Goal: Transaction & Acquisition: Subscribe to service/newsletter

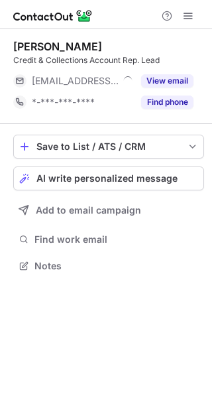
scroll to position [257, 212]
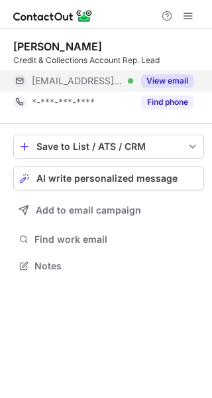
click at [170, 78] on button "View email" at bounding box center [167, 80] width 52 height 13
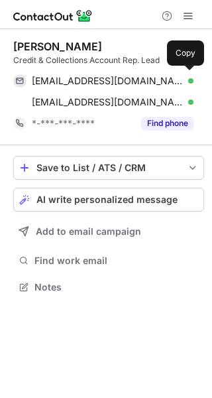
scroll to position [278, 212]
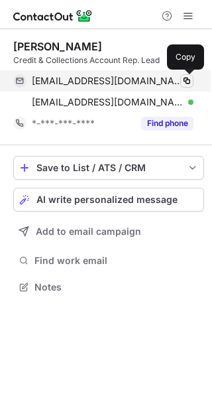
click at [187, 80] on span at bounding box center [187, 81] width 11 height 11
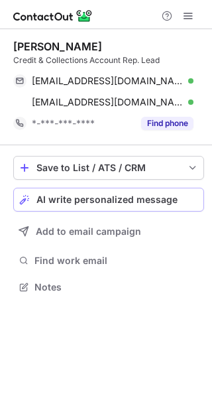
click at [101, 206] on button "AI write personalized message" at bounding box center [108, 200] width 191 height 24
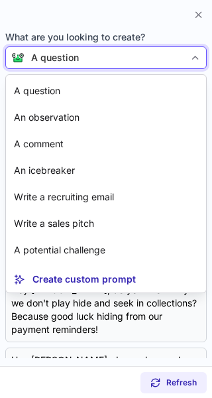
click at [153, 63] on div "A question" at bounding box center [105, 57] width 160 height 13
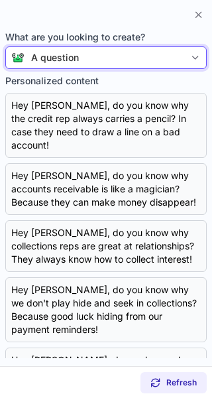
click at [153, 61] on div "A question" at bounding box center [105, 57] width 160 height 13
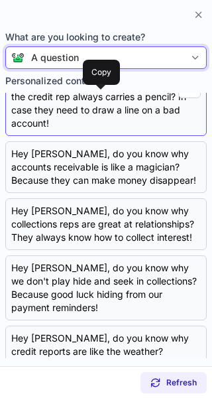
scroll to position [0, 0]
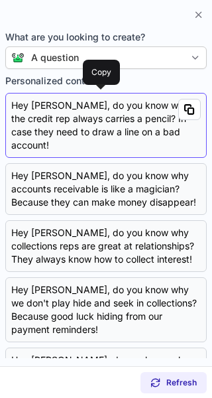
click at [134, 112] on div "Hey Tina, do you know why the credit rep always carries a pencil? In case they …" at bounding box center [106, 125] width 190 height 53
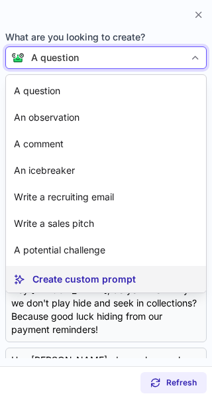
click at [90, 275] on p "Create custom prompt" at bounding box center [83, 279] width 103 height 13
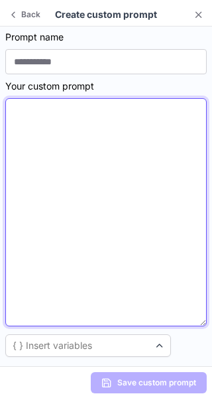
click at [120, 122] on textarea at bounding box center [106, 212] width 202 height 228
paste textarea "**********"
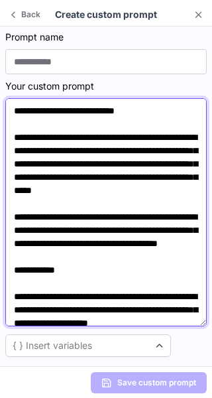
scroll to position [904, 0]
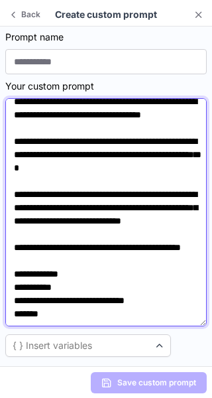
click at [23, 255] on textarea at bounding box center [106, 212] width 202 height 228
click at [30, 174] on textarea at bounding box center [106, 212] width 202 height 228
click at [72, 292] on textarea at bounding box center [106, 212] width 202 height 228
drag, startPoint x: 131, startPoint y: 181, endPoint x: 176, endPoint y: 211, distance: 54.6
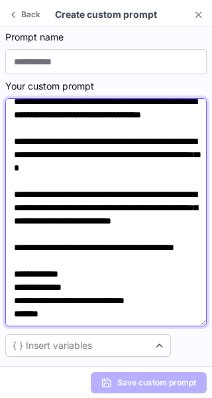
click at [176, 211] on textarea at bounding box center [106, 212] width 202 height 228
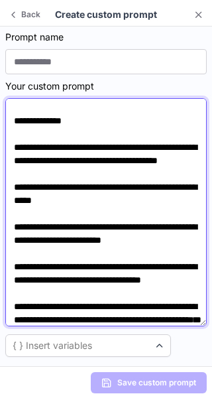
scroll to position [570, 0]
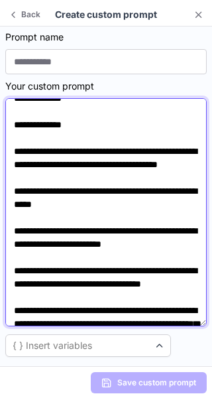
drag, startPoint x: 56, startPoint y: 190, endPoint x: 175, endPoint y: 201, distance: 119.2
click at [175, 201] on textarea at bounding box center [106, 212] width 202 height 228
click at [147, 198] on textarea at bounding box center [106, 212] width 202 height 228
drag, startPoint x: 58, startPoint y: 189, endPoint x: 163, endPoint y: 200, distance: 105.4
click at [163, 200] on textarea at bounding box center [106, 212] width 202 height 228
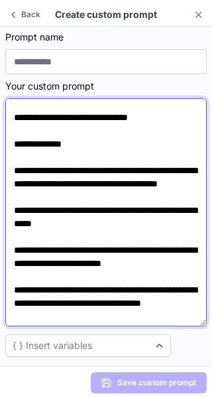
scroll to position [541, 0]
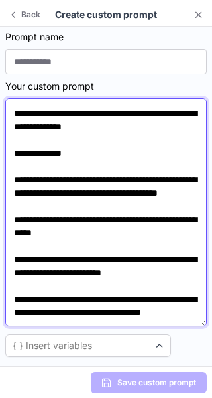
type textarea "**********"
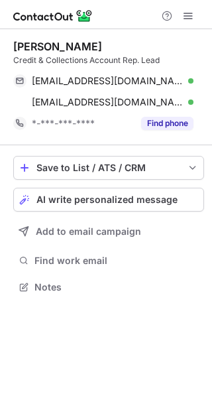
scroll to position [278, 212]
click at [139, 196] on span "AI write personalized message" at bounding box center [106, 199] width 141 height 11
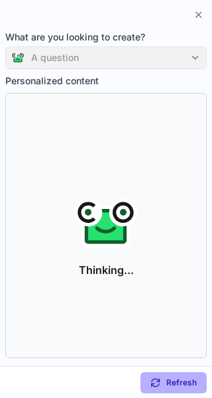
click at [161, 61] on div "A question" at bounding box center [106, 57] width 202 height 23
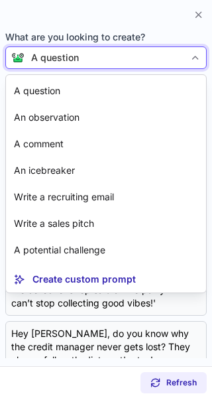
click at [161, 61] on div "A question" at bounding box center [105, 57] width 160 height 13
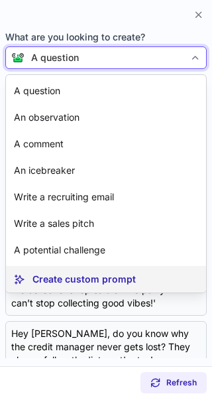
click at [77, 277] on p "Create custom prompt" at bounding box center [83, 279] width 103 height 13
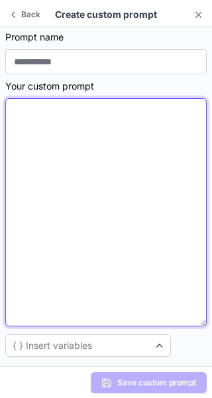
click at [107, 130] on textarea at bounding box center [106, 212] width 202 height 228
paste textarea "**********"
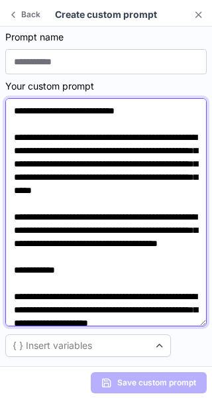
scroll to position [904, 0]
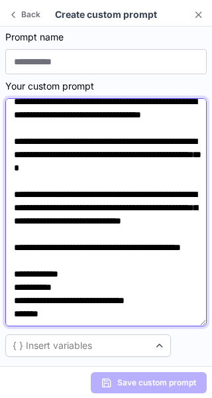
click at [29, 173] on textarea at bounding box center [106, 212] width 202 height 228
drag, startPoint x: 174, startPoint y: 214, endPoint x: 121, endPoint y: 188, distance: 59.6
click at [121, 188] on textarea at bounding box center [106, 212] width 202 height 228
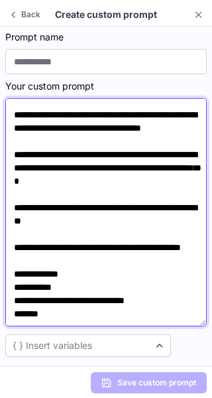
scroll to position [885, 0]
click at [23, 245] on textarea at bounding box center [106, 212] width 202 height 228
click at [74, 288] on textarea at bounding box center [106, 212] width 202 height 228
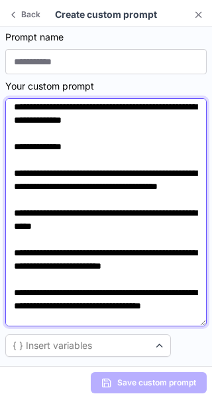
scroll to position [546, 0]
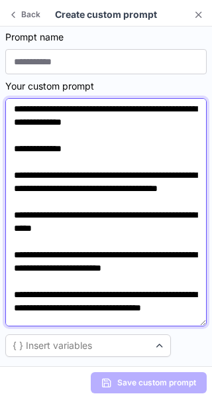
drag, startPoint x: 56, startPoint y: 215, endPoint x: 169, endPoint y: 225, distance: 113.9
click at [169, 225] on textarea at bounding box center [106, 212] width 202 height 228
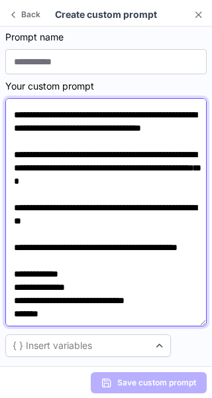
scroll to position [871, 0]
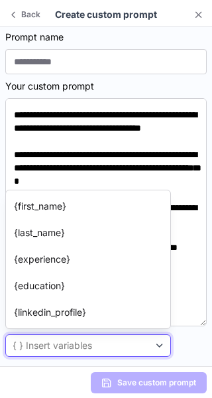
click at [153, 345] on div at bounding box center [159, 345] width 21 height 21
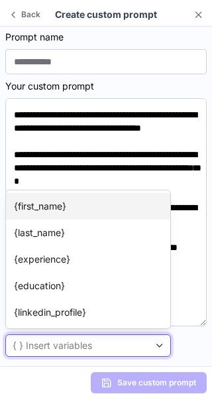
click at [89, 210] on article "{first_name}" at bounding box center [88, 206] width 164 height 27
type textarea "**********"
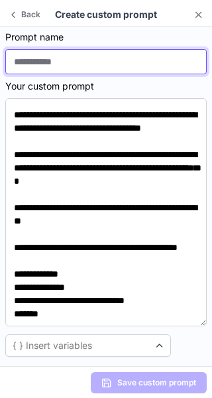
click at [94, 60] on input at bounding box center [106, 61] width 202 height 25
type input "*"
click at [127, 59] on input at bounding box center [106, 61] width 202 height 25
paste input "**********"
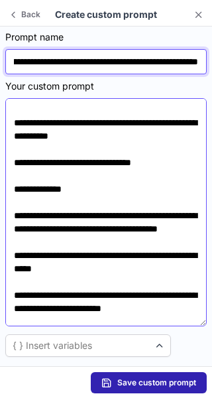
scroll to position [487, 0]
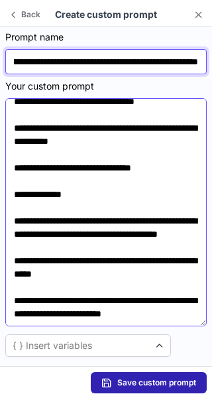
type input "**********"
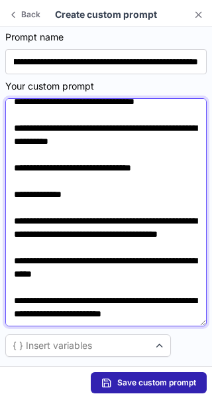
scroll to position [0, 0]
click at [180, 276] on textarea at bounding box center [106, 212] width 202 height 228
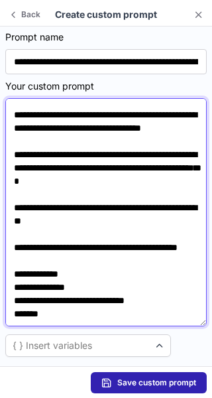
scroll to position [871, 0]
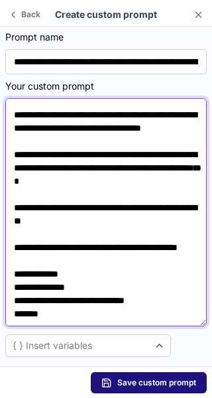
type textarea "**********"
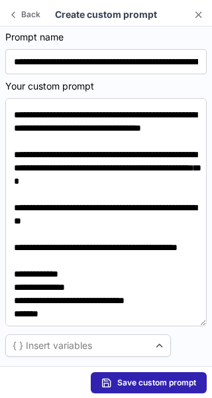
click at [146, 381] on span "Save custom prompt" at bounding box center [156, 382] width 79 height 11
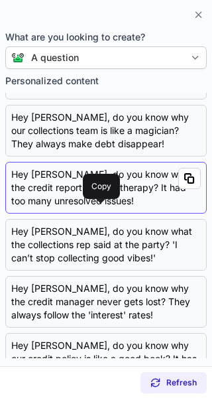
scroll to position [44, 0]
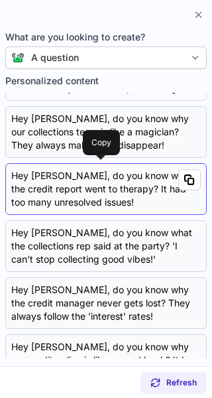
click at [135, 188] on div "Hey Tina, do you know why the credit report went to therapy? It had too many un…" at bounding box center [106, 189] width 190 height 40
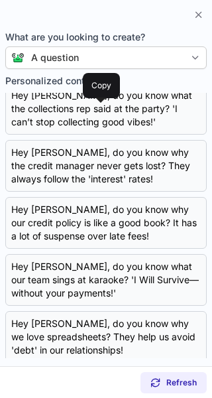
scroll to position [0, 0]
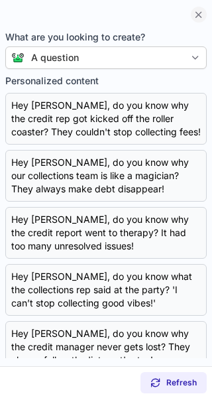
click at [196, 17] on span at bounding box center [199, 14] width 11 height 11
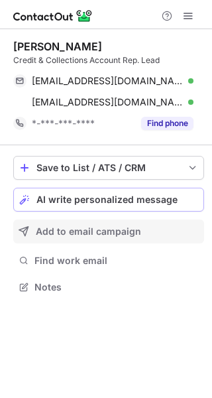
click at [80, 227] on span "Add to email campaign" at bounding box center [88, 231] width 105 height 11
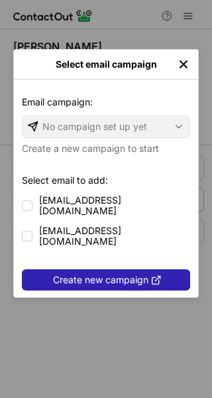
click at [136, 133] on div "Email campaign: No campaign set up yet" at bounding box center [106, 126] width 168 height 23
click at [30, 202] on div at bounding box center [27, 205] width 11 height 11
click at [111, 275] on span "Create new campaign" at bounding box center [100, 280] width 95 height 11
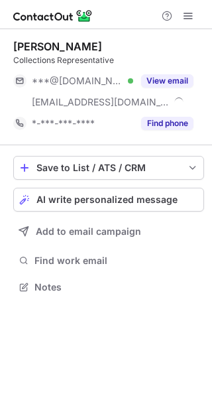
scroll to position [278, 212]
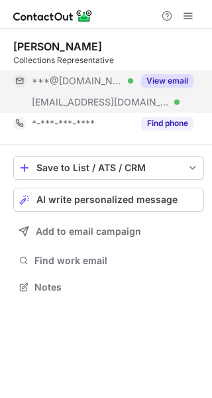
click at [180, 78] on button "View email" at bounding box center [167, 80] width 52 height 13
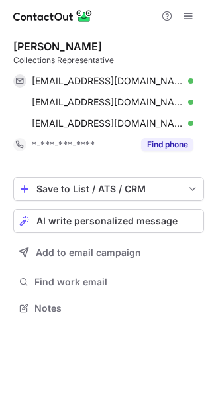
scroll to position [299, 212]
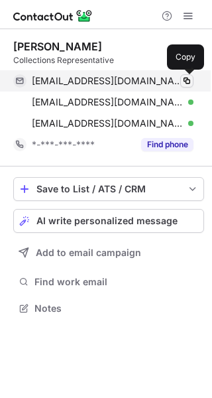
click at [188, 81] on span at bounding box center [187, 81] width 11 height 11
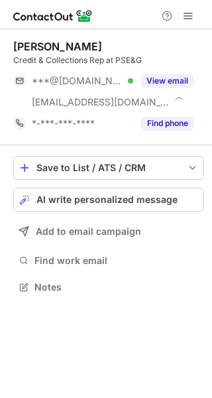
scroll to position [278, 212]
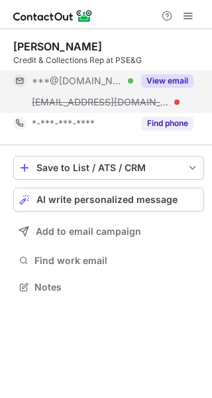
click at [173, 77] on button "View email" at bounding box center [167, 80] width 52 height 13
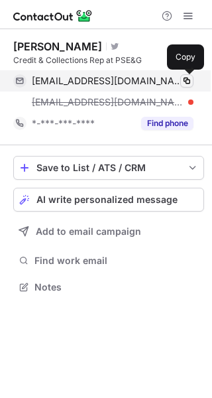
click at [186, 80] on span at bounding box center [187, 81] width 11 height 11
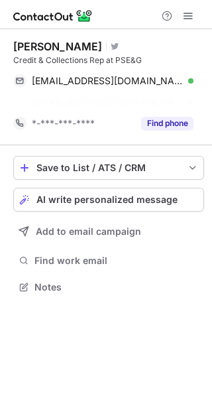
scroll to position [257, 212]
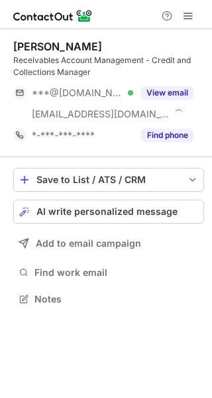
scroll to position [290, 212]
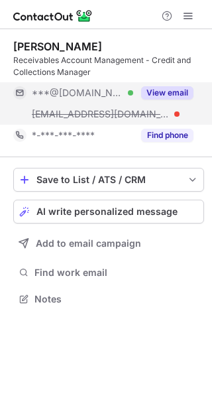
click at [170, 92] on button "View email" at bounding box center [167, 92] width 52 height 13
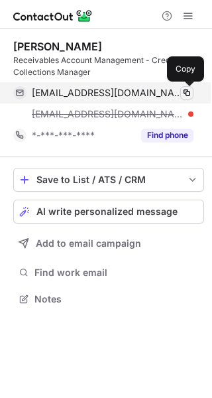
click at [186, 91] on span at bounding box center [187, 93] width 11 height 11
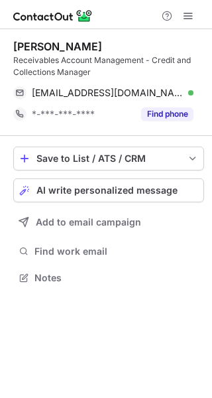
scroll to position [269, 212]
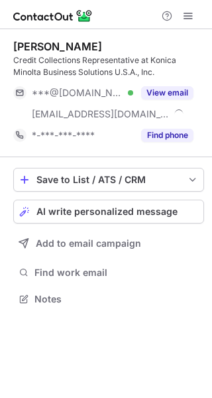
scroll to position [290, 212]
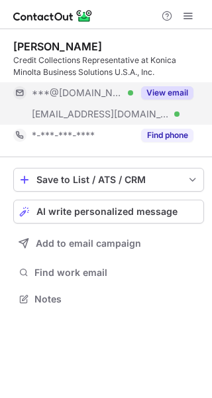
click at [168, 93] on button "View email" at bounding box center [167, 92] width 52 height 13
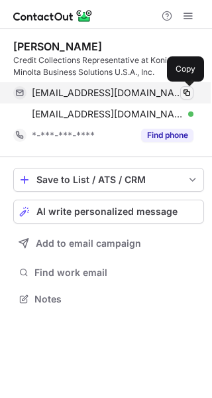
click at [186, 93] on span at bounding box center [187, 93] width 11 height 11
